Goal: Transaction & Acquisition: Purchase product/service

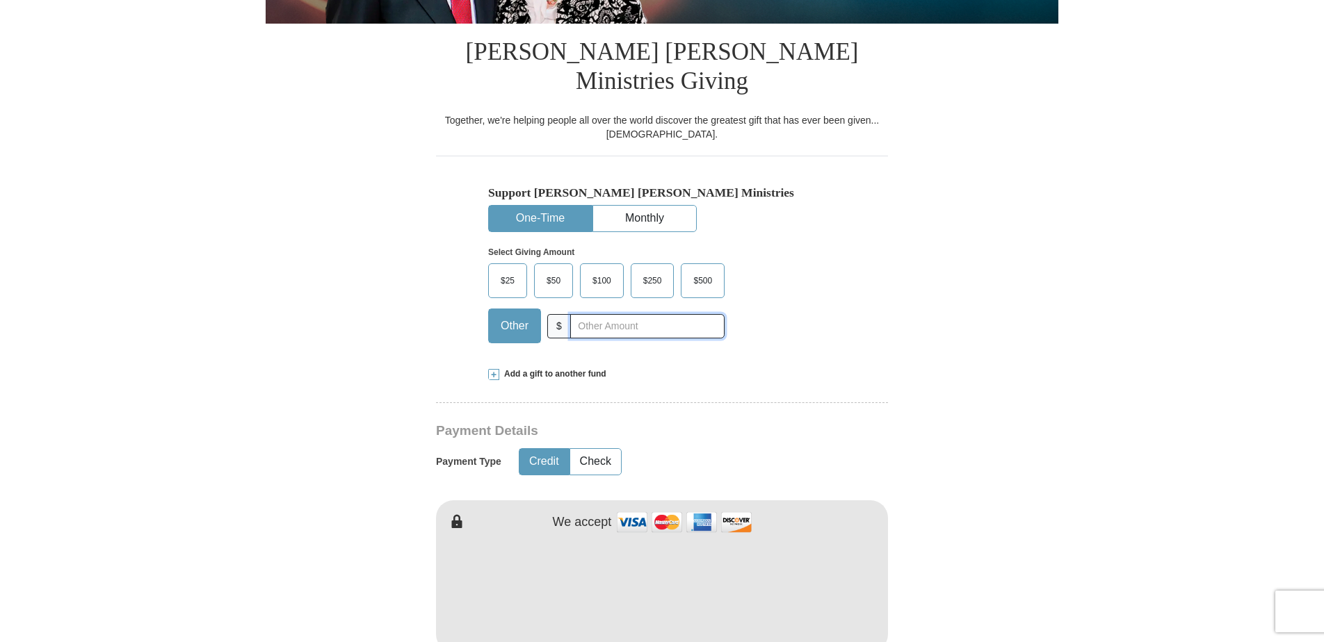
click at [641, 314] on input "text" at bounding box center [647, 326] width 154 height 24
type input "800"
type input "[PERSON_NAME]"
type input "[EMAIL_ADDRESS][DOMAIN_NAME]"
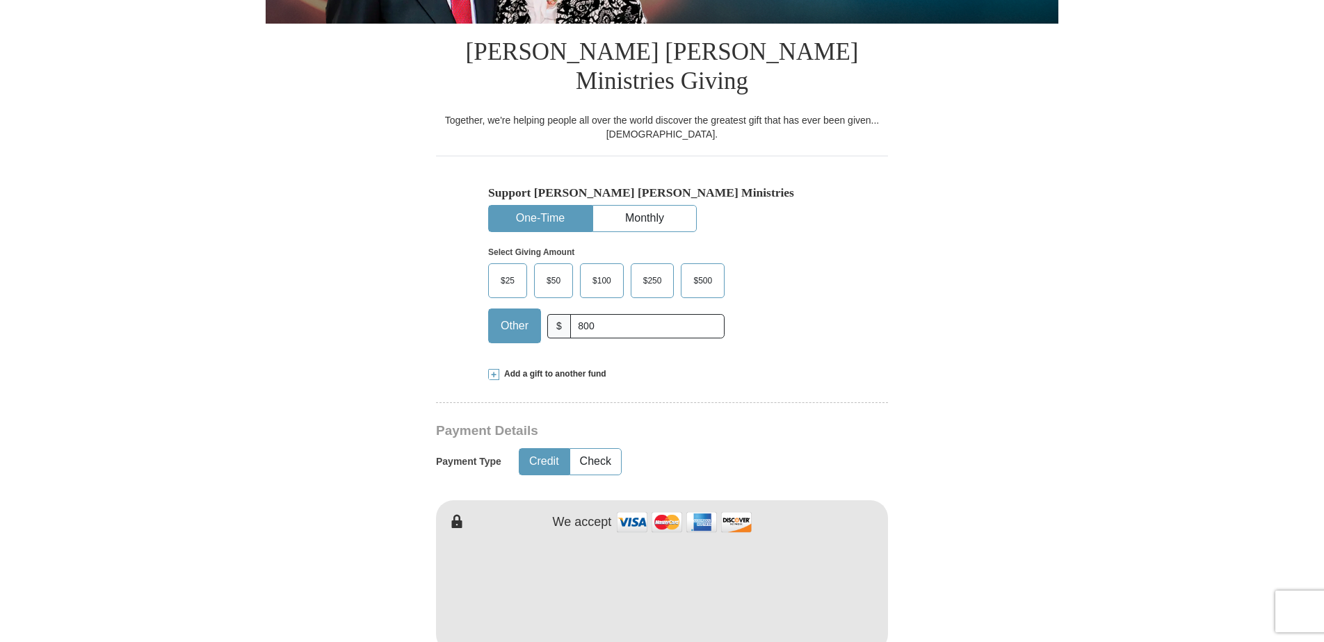
type input "[STREET_ADDRESS]"
type input "Federal Way"
select select "WA"
type input "98003"
type input "2063992874"
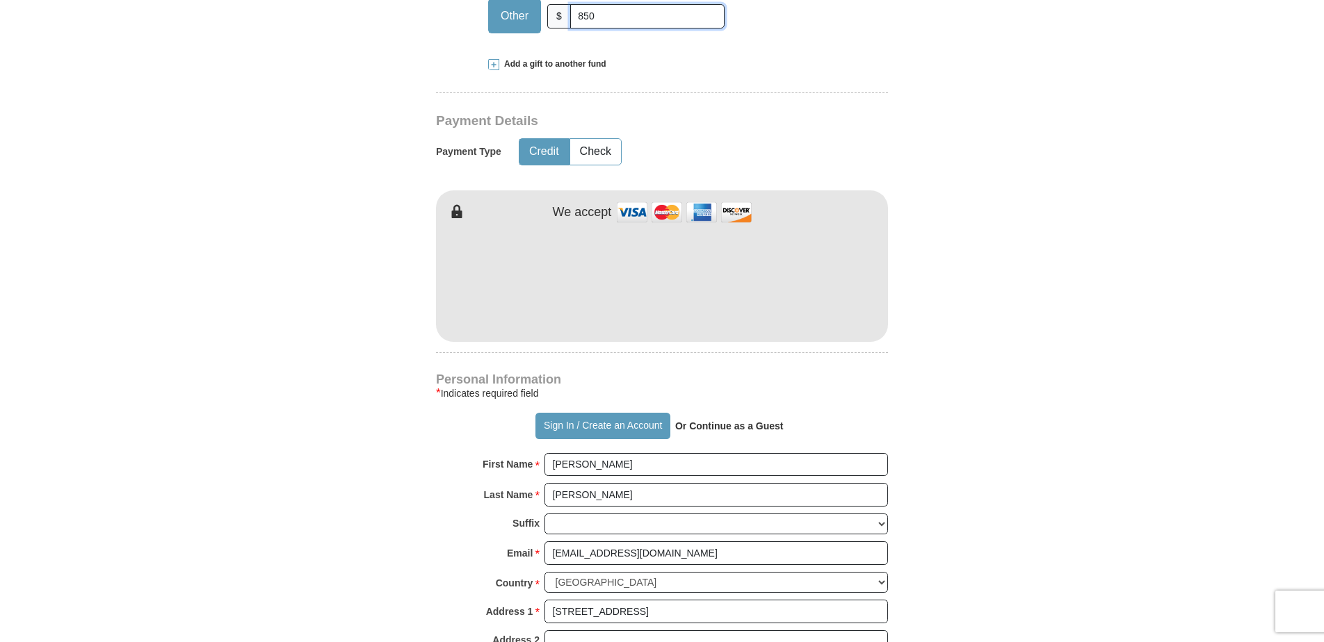
scroll to position [649, 0]
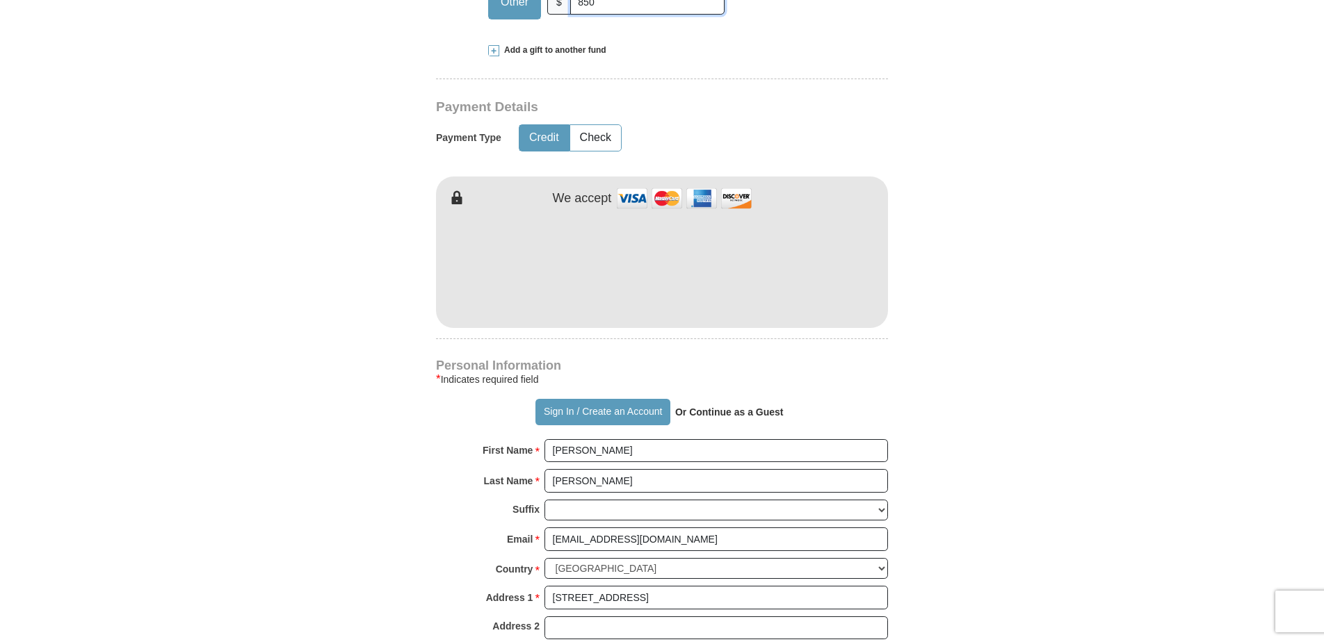
type input "850"
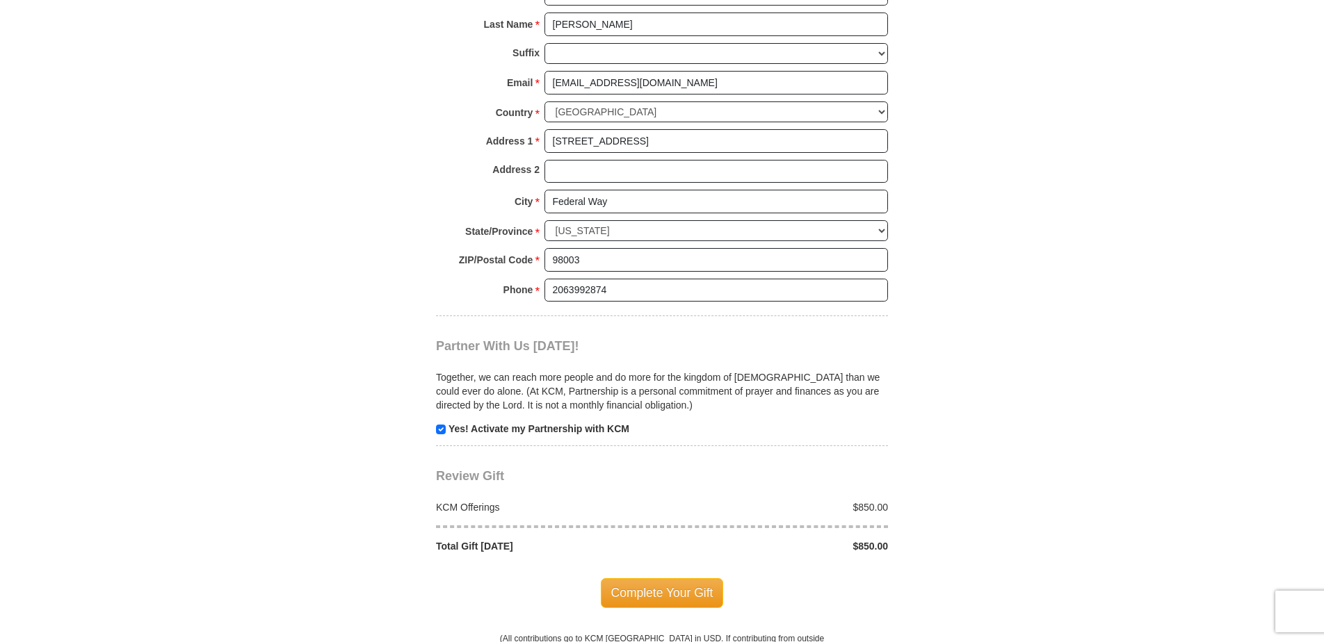
scroll to position [1135, 0]
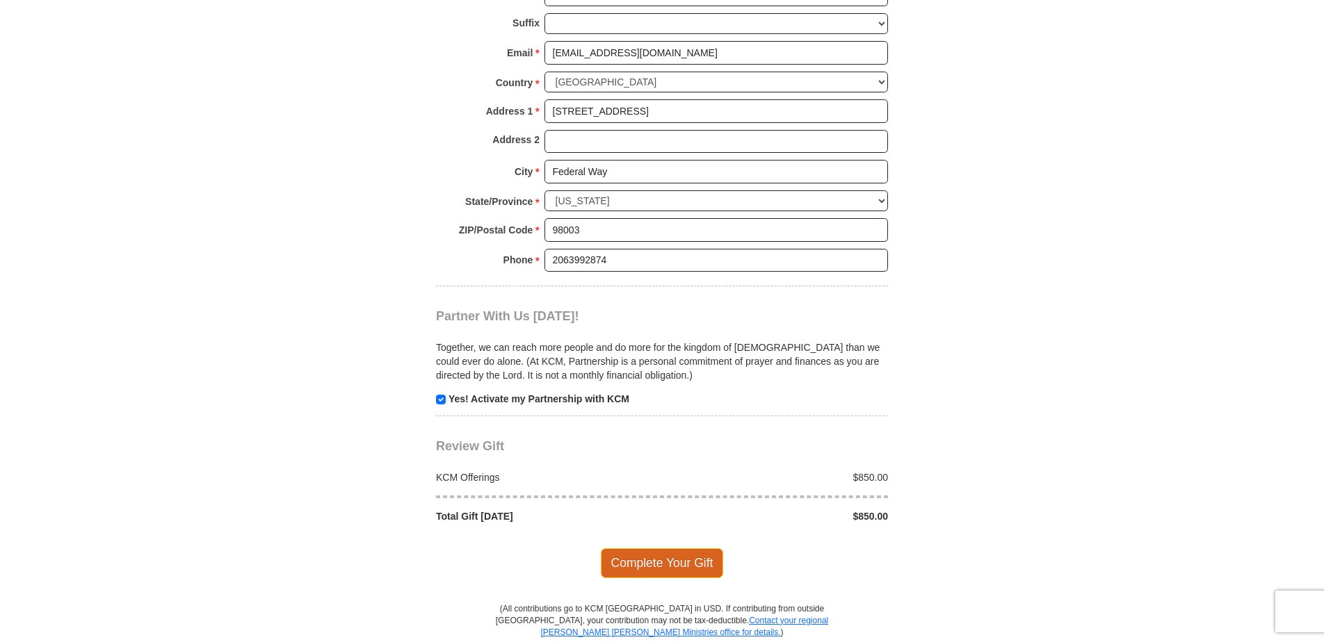
click at [654, 549] on span "Complete Your Gift" at bounding box center [662, 563] width 123 height 29
